Goal: Check status: Check status

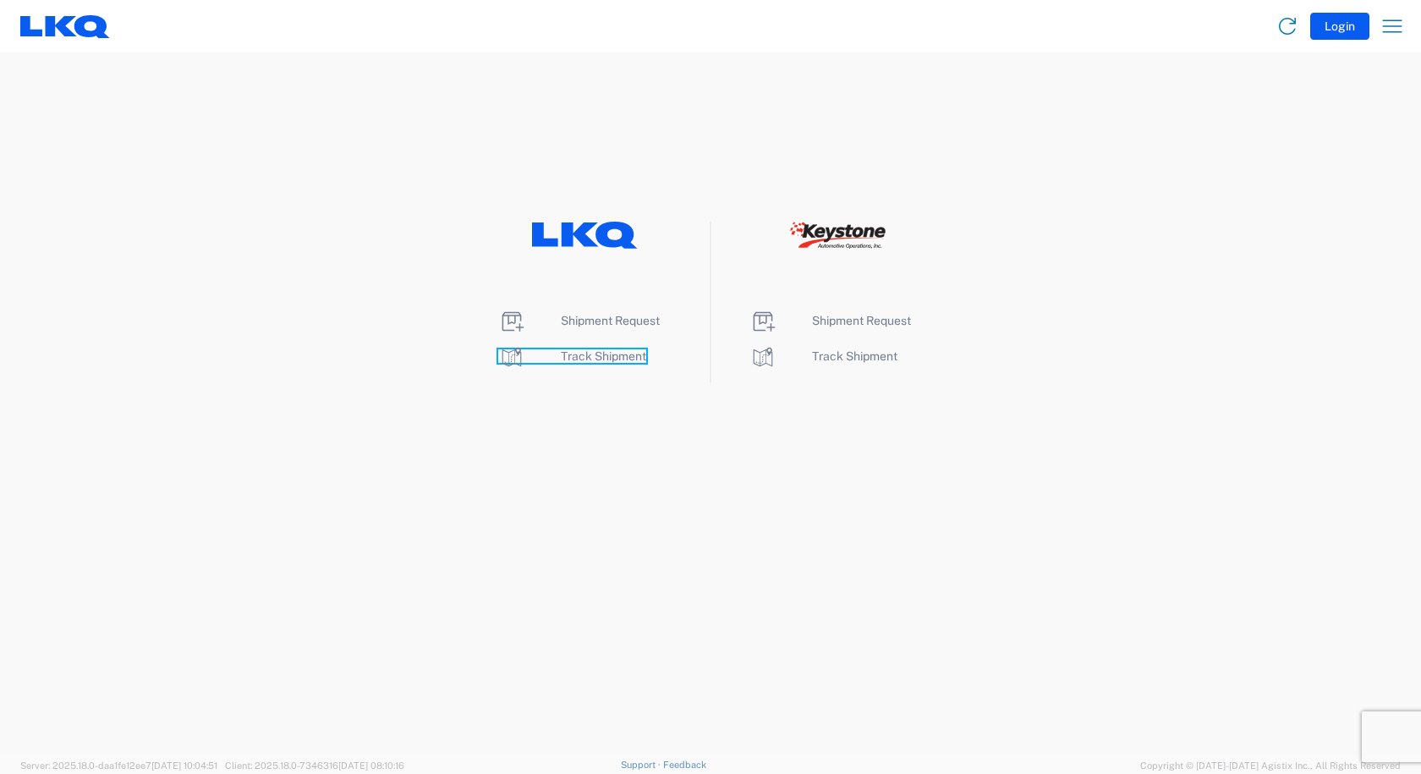
click at [578, 357] on span "Track Shipment" at bounding box center [603, 356] width 85 height 14
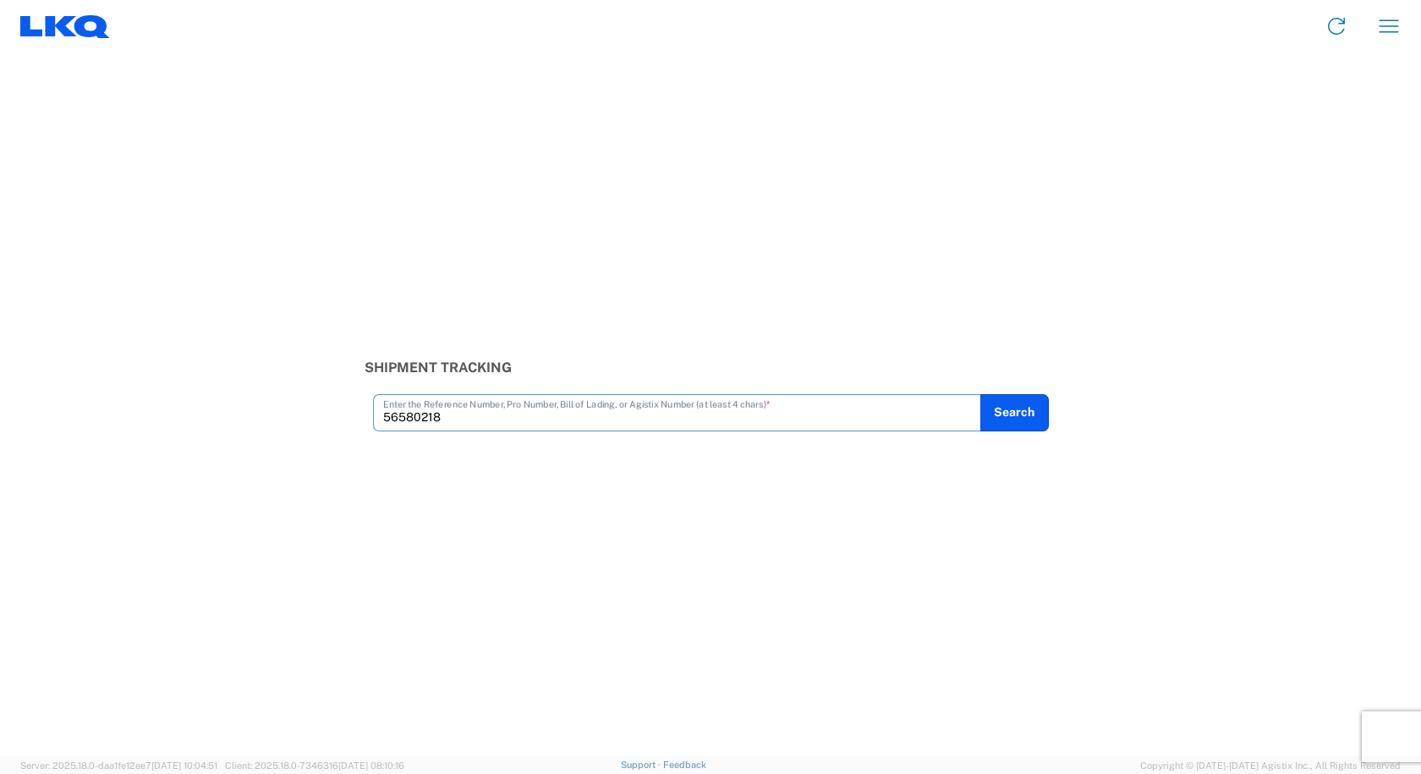
type input "56580218"
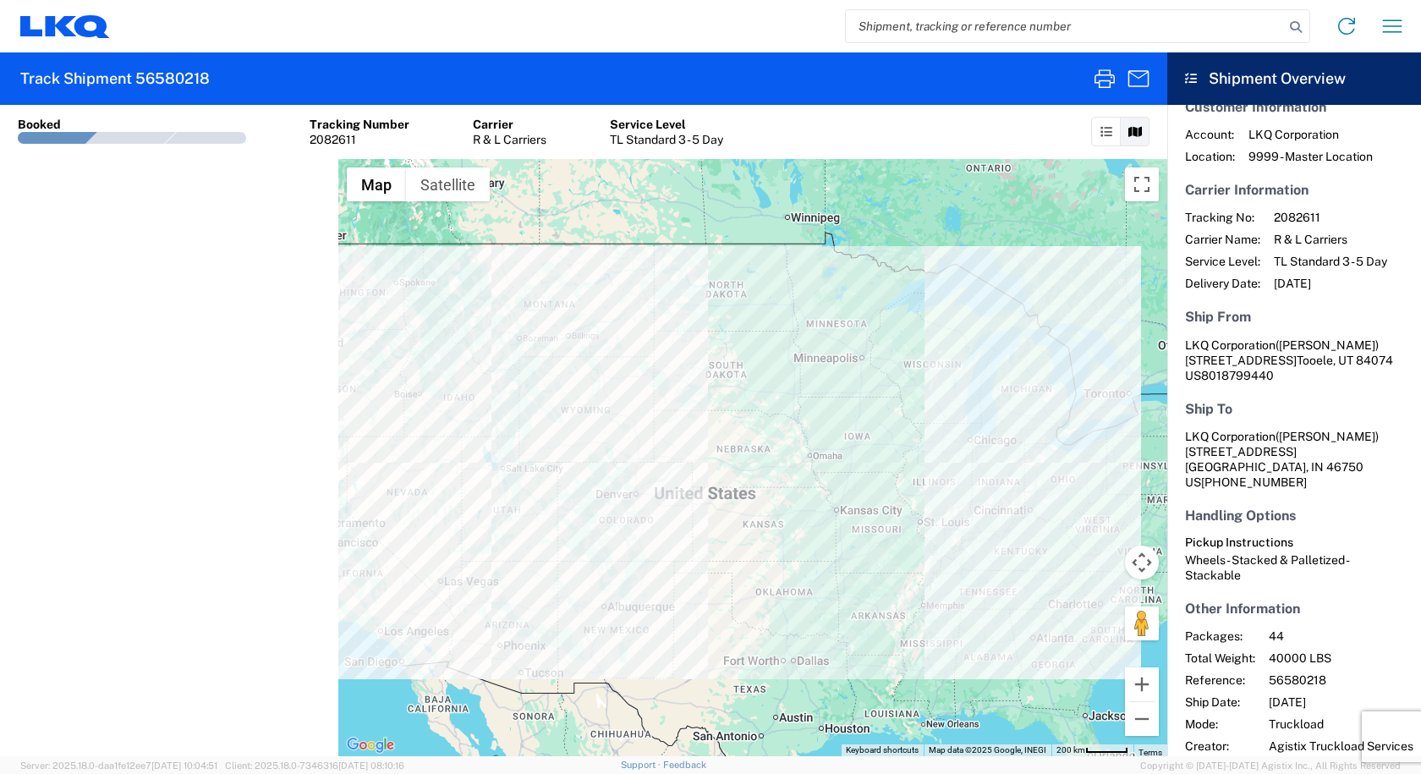
scroll to position [36, 0]
